Goal: Task Accomplishment & Management: Manage account settings

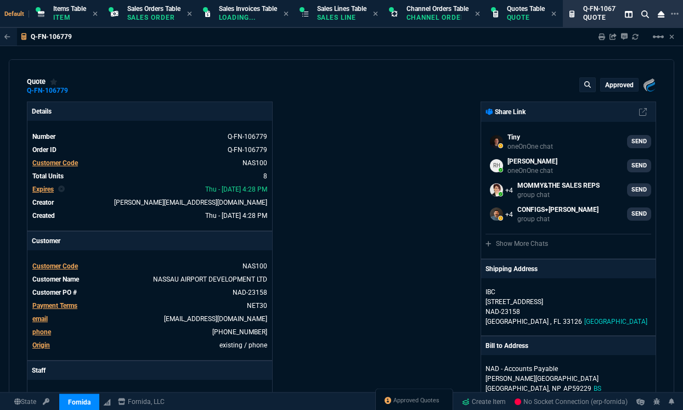
select select "12: [PERSON_NAME]"
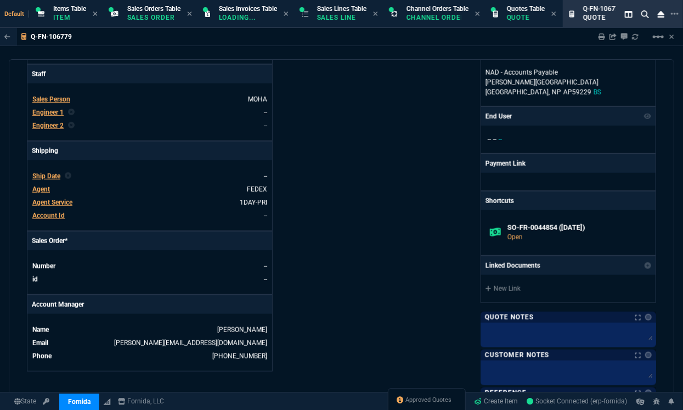
drag, startPoint x: 424, startPoint y: 402, endPoint x: 415, endPoint y: 252, distance: 150.0
click at [424, 402] on span "Approved Quotes" at bounding box center [429, 400] width 46 height 9
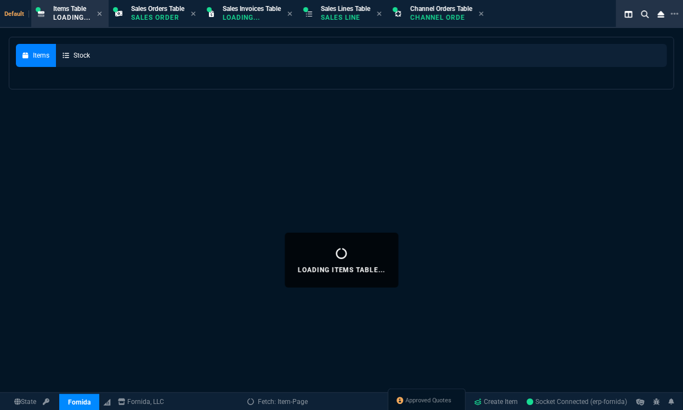
select select
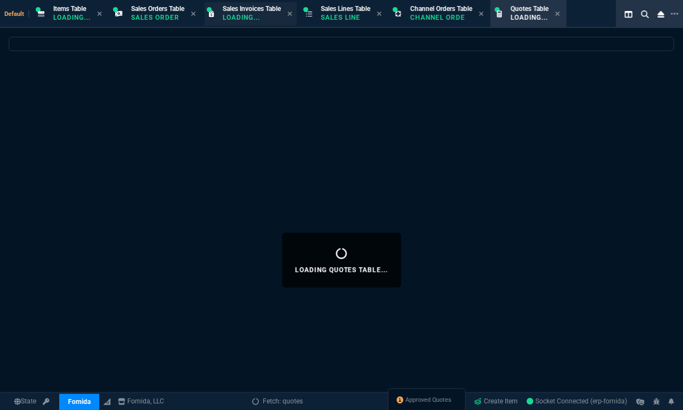
select select
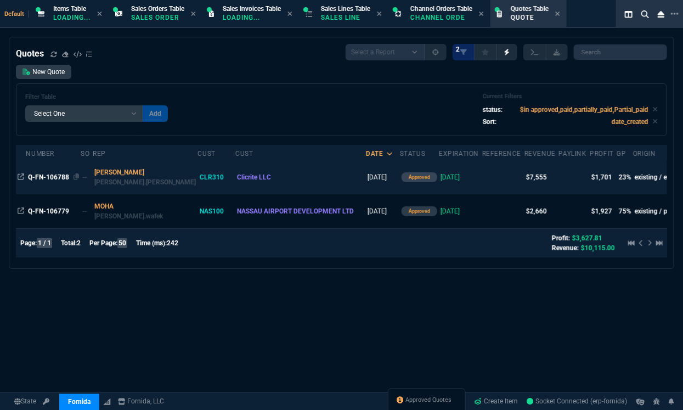
click at [48, 173] on span "Q-FN-106788" at bounding box center [48, 177] width 41 height 8
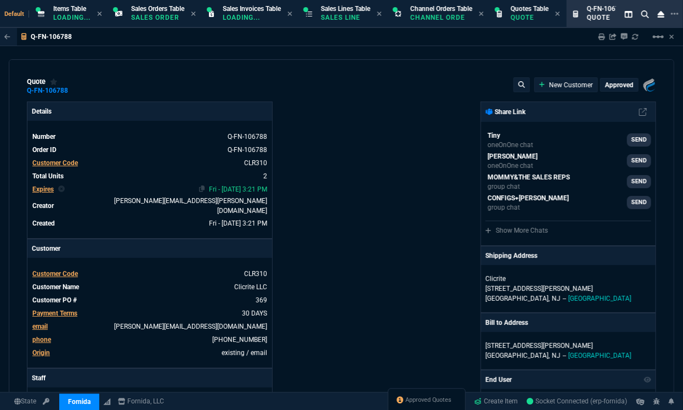
type input "28"
type input "1680"
type input "8868"
type input "21"
type input "326"
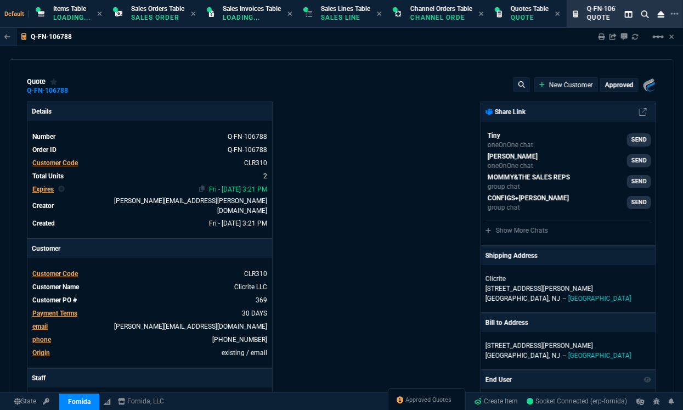
type input "2246.25"
type input "32"
type input "31"
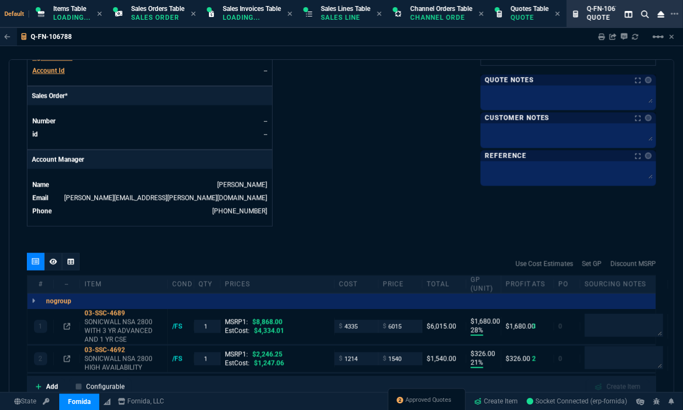
scroll to position [571, 0]
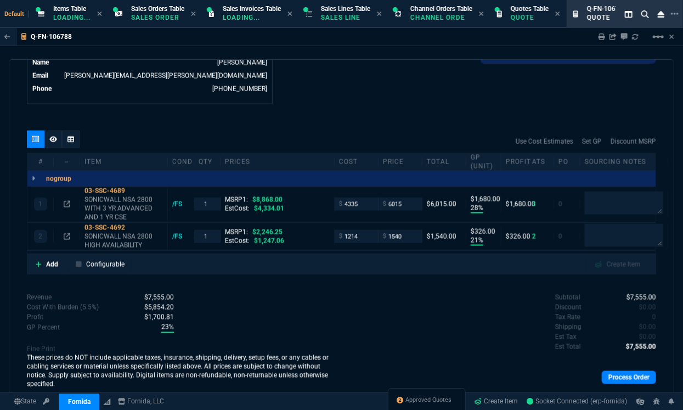
click at [142, 132] on div "Use Cost Estimates Set GP Discount MSRP" at bounding box center [341, 142] width 629 height 22
click at [617, 371] on link "Process Order" at bounding box center [629, 377] width 54 height 13
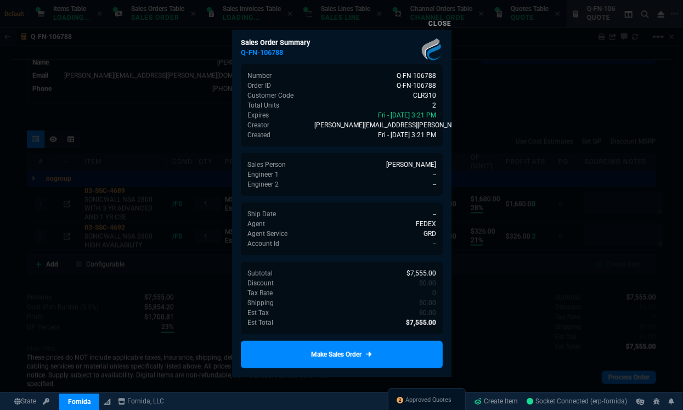
click at [504, 344] on div at bounding box center [341, 205] width 683 height 410
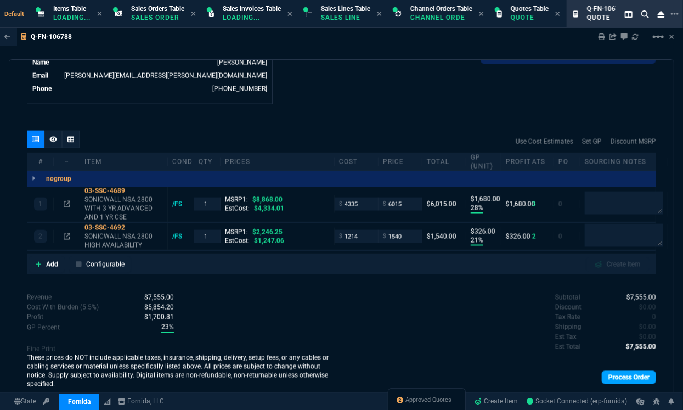
click at [631, 371] on link "Process Order" at bounding box center [629, 377] width 54 height 13
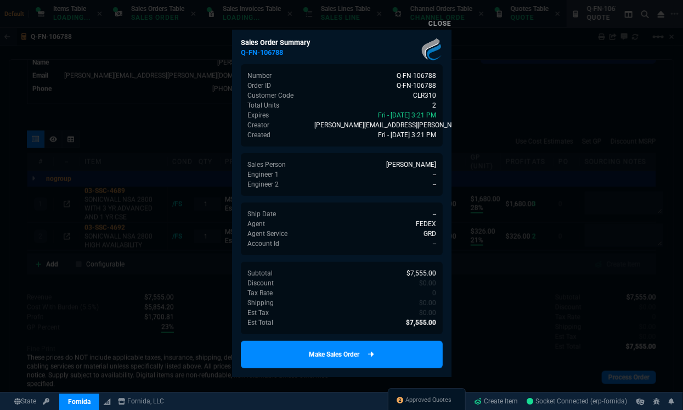
click at [355, 358] on link "Make Sales Order" at bounding box center [342, 354] width 202 height 27
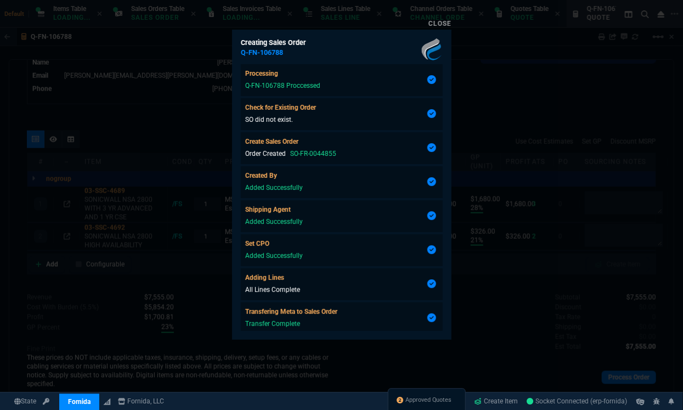
scroll to position [60, 0]
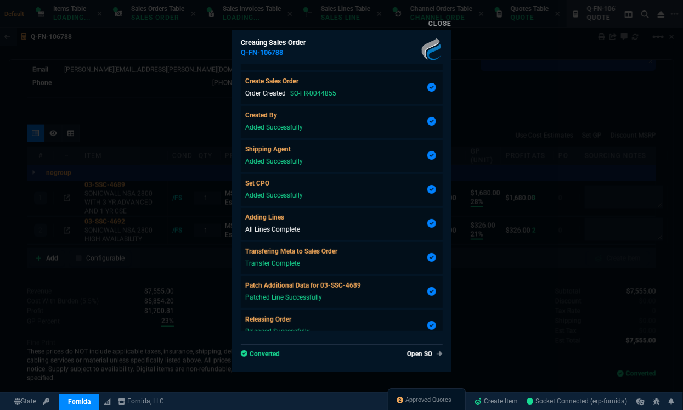
type input "28"
type input "1680"
type input "8868"
type input "21"
type input "326"
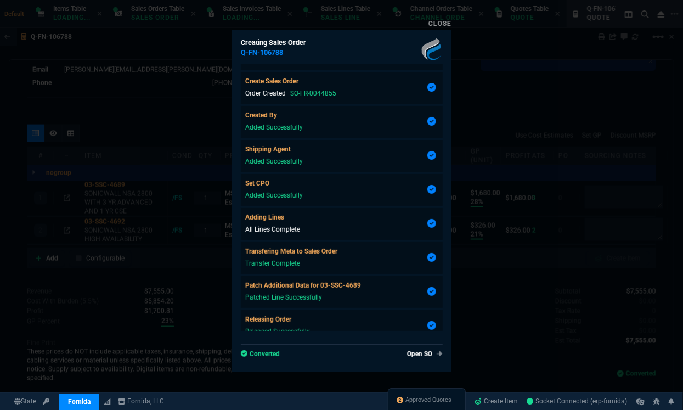
type input "2246.25"
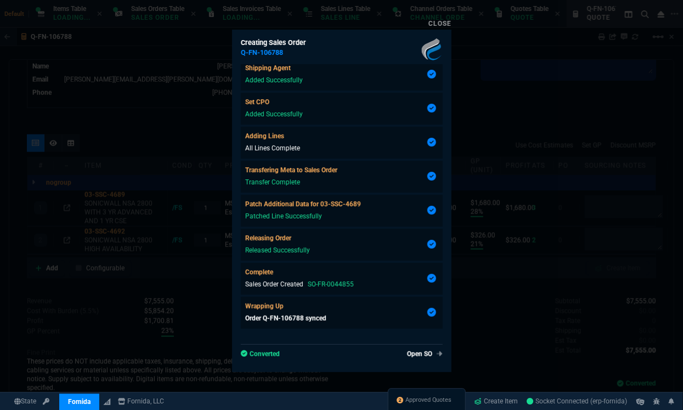
type input "32"
type input "31"
click at [414, 357] on link "Open SO" at bounding box center [423, 354] width 40 height 10
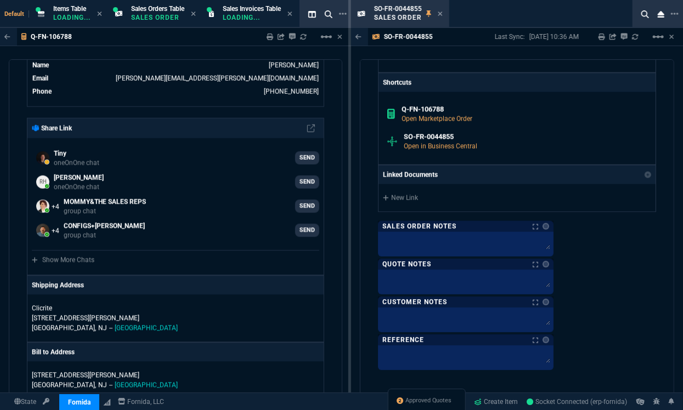
scroll to position [1147, 0]
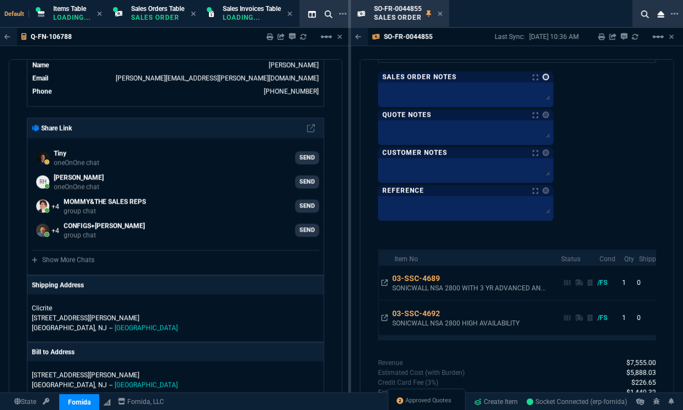
click at [546, 77] on link at bounding box center [546, 77] width 7 height 7
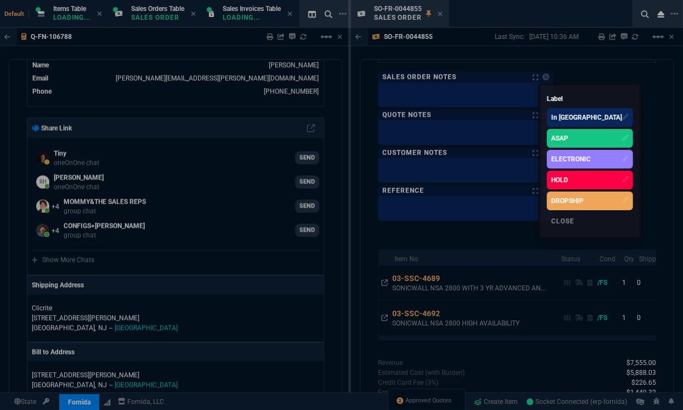
click at [555, 142] on div "ASAP" at bounding box center [559, 138] width 17 height 10
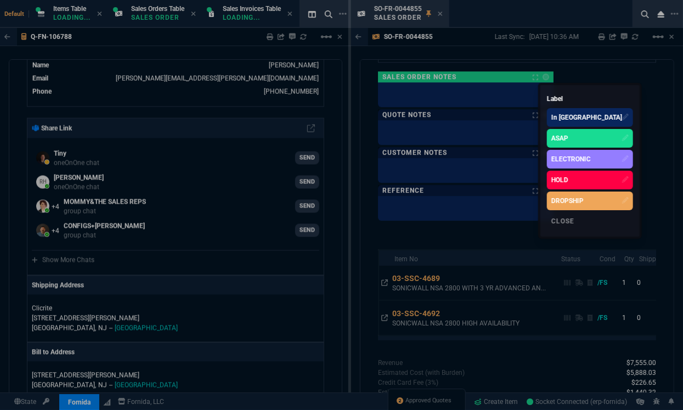
click at [637, 168] on div at bounding box center [341, 205] width 683 height 410
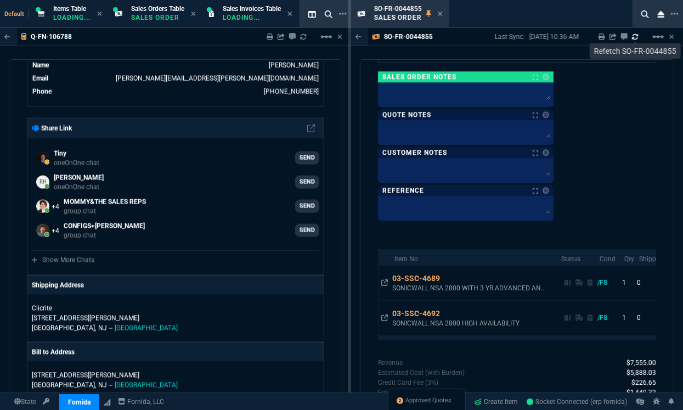
click at [634, 40] on link at bounding box center [635, 36] width 7 height 9
click at [436, 102] on div at bounding box center [466, 94] width 176 height 25
click at [435, 98] on textarea at bounding box center [465, 92] width 171 height 16
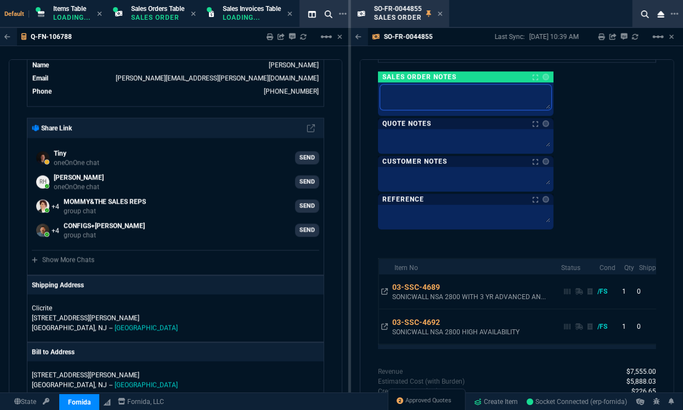
type textarea "N"
type textarea "NE"
type textarea "NET"
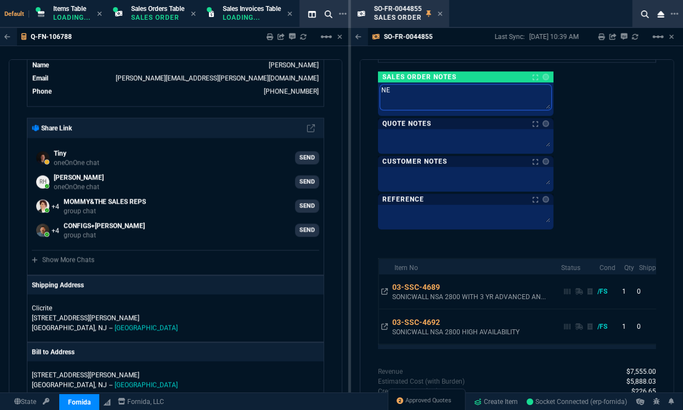
type textarea "NET"
type textarea "NET3"
type textarea "NET30"
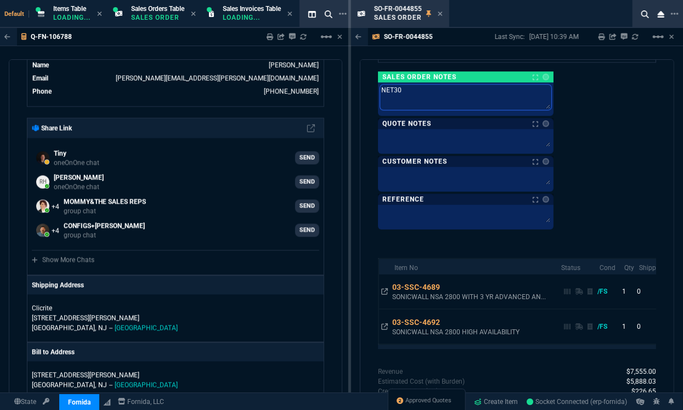
type textarea "NET30"
